Goal: Task Accomplishment & Management: Use online tool/utility

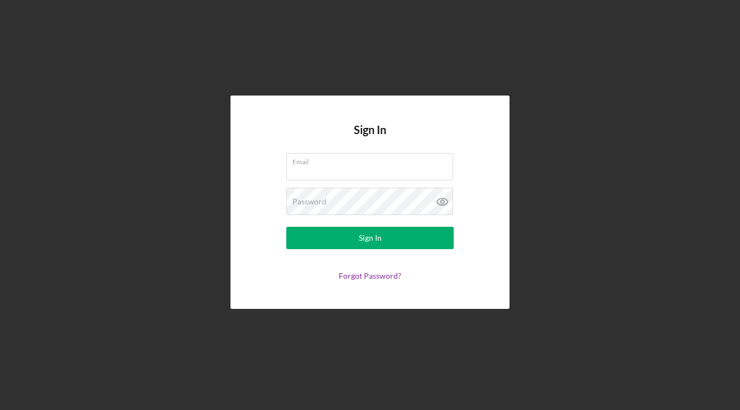
type input "[EMAIL_ADDRESS][DOMAIN_NAME]"
click at [382, 234] on button "Sign In" at bounding box center [370, 238] width 168 height 22
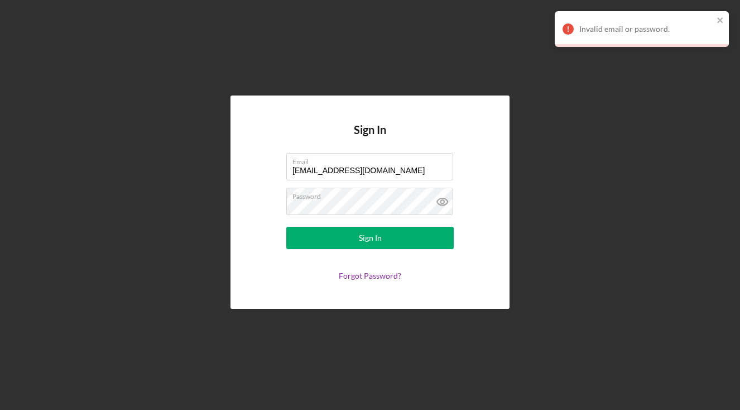
click at [441, 202] on icon at bounding box center [442, 201] width 3 height 3
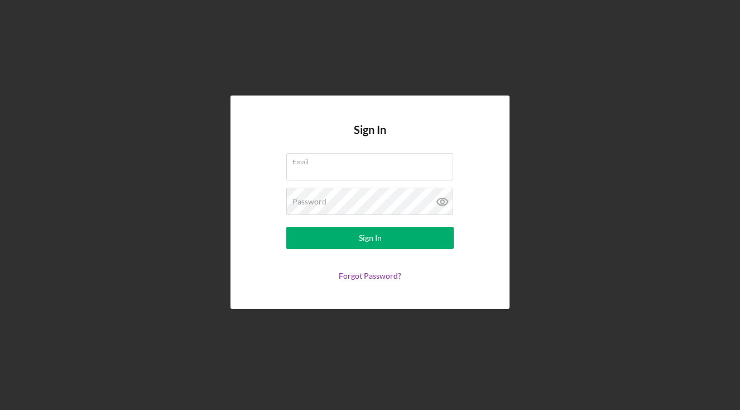
type input "[EMAIL_ADDRESS][DOMAIN_NAME]"
click at [444, 200] on icon at bounding box center [443, 202] width 28 height 28
click at [376, 238] on div "Sign In" at bounding box center [370, 238] width 23 height 22
click at [276, 208] on form "Email [EMAIL_ADDRESS][DOMAIN_NAME] Password Sign In Forgot Password?" at bounding box center [370, 216] width 223 height 127
click at [410, 237] on button "Sign In" at bounding box center [370, 238] width 168 height 22
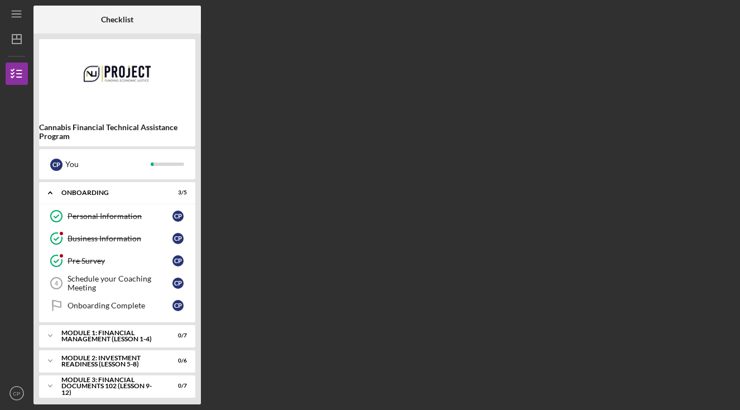
click at [108, 334] on div "Module 1: Financial Management (Lesson 1-4)" at bounding box center [110, 335] width 98 height 13
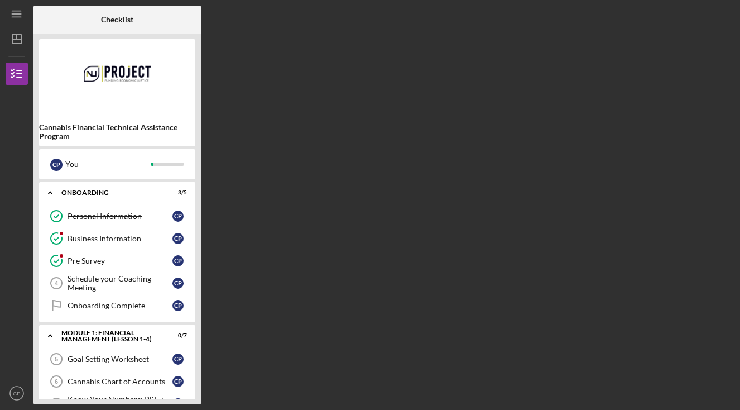
click at [107, 355] on div "Goal Setting Worksheet" at bounding box center [120, 359] width 105 height 9
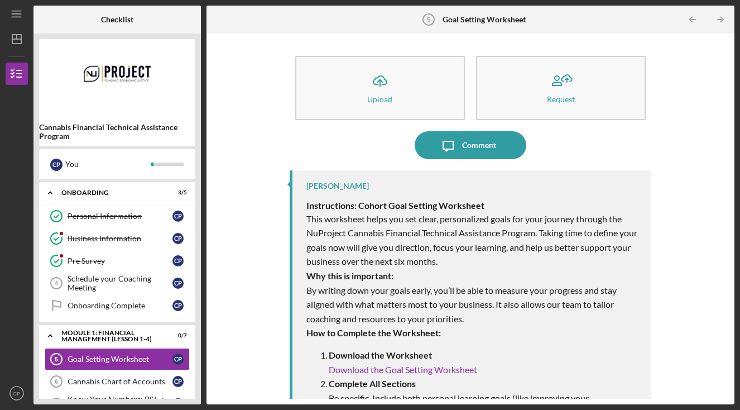
click at [379, 95] on div "Upload" at bounding box center [379, 99] width 25 height 8
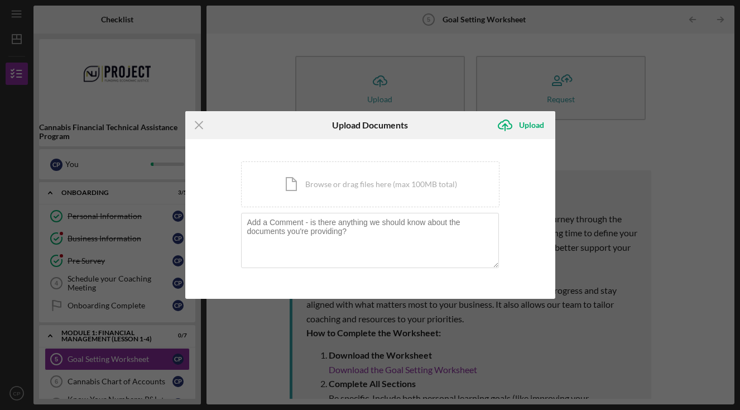
click at [299, 194] on div "Icon/Document Browse or drag files here (max 100MB total) Tap to choose files o…" at bounding box center [370, 184] width 259 height 46
click at [197, 125] on icon "Icon/Menu Close" at bounding box center [199, 125] width 28 height 28
